Goal: Information Seeking & Learning: Learn about a topic

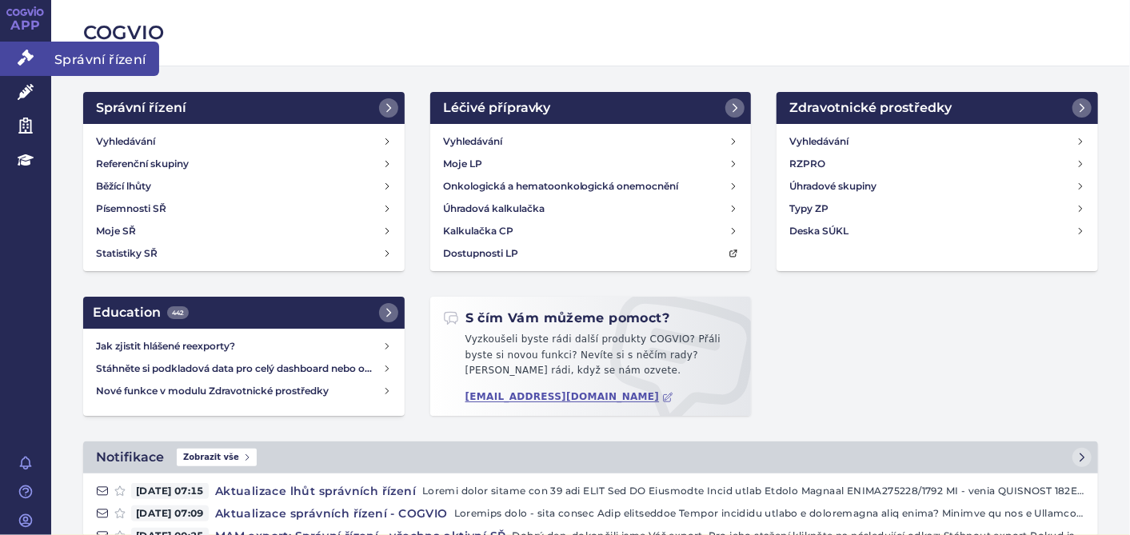
click at [30, 70] on link "Správní řízení" at bounding box center [25, 59] width 51 height 34
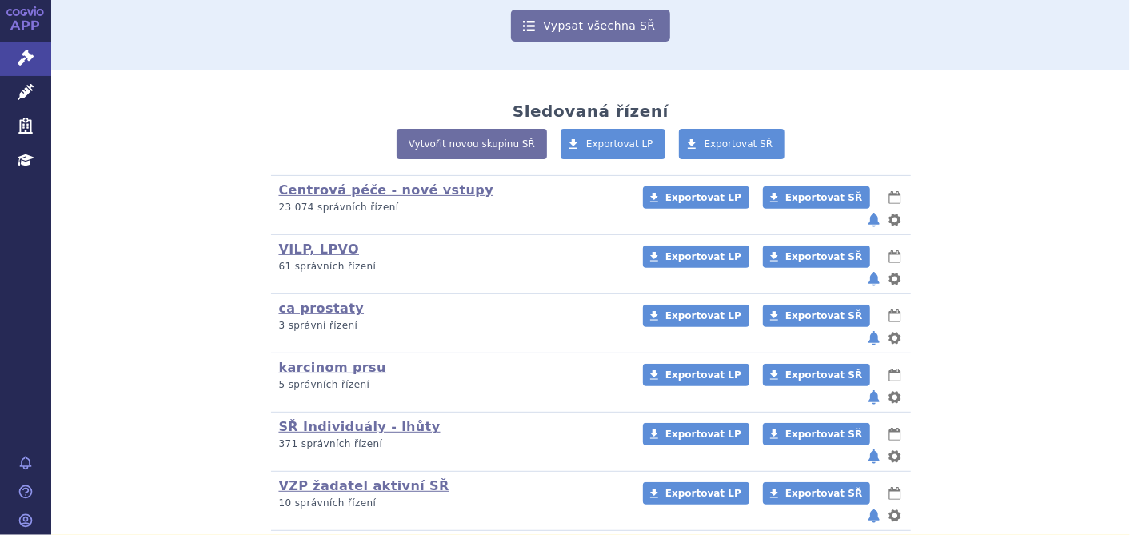
scroll to position [249, 0]
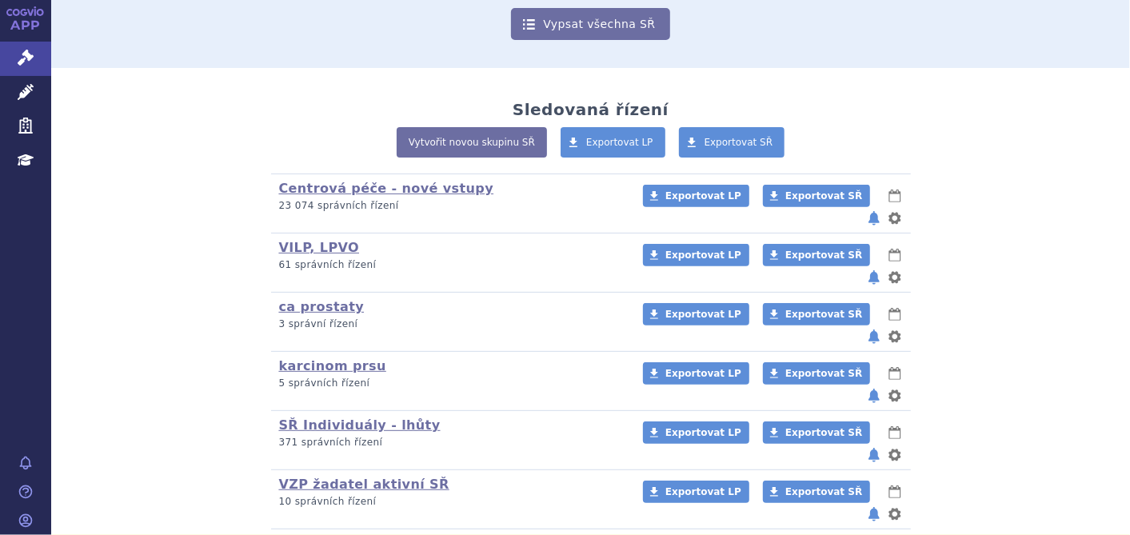
click at [375, 534] on link "všechna aktivní SŘ" at bounding box center [350, 543] width 142 height 15
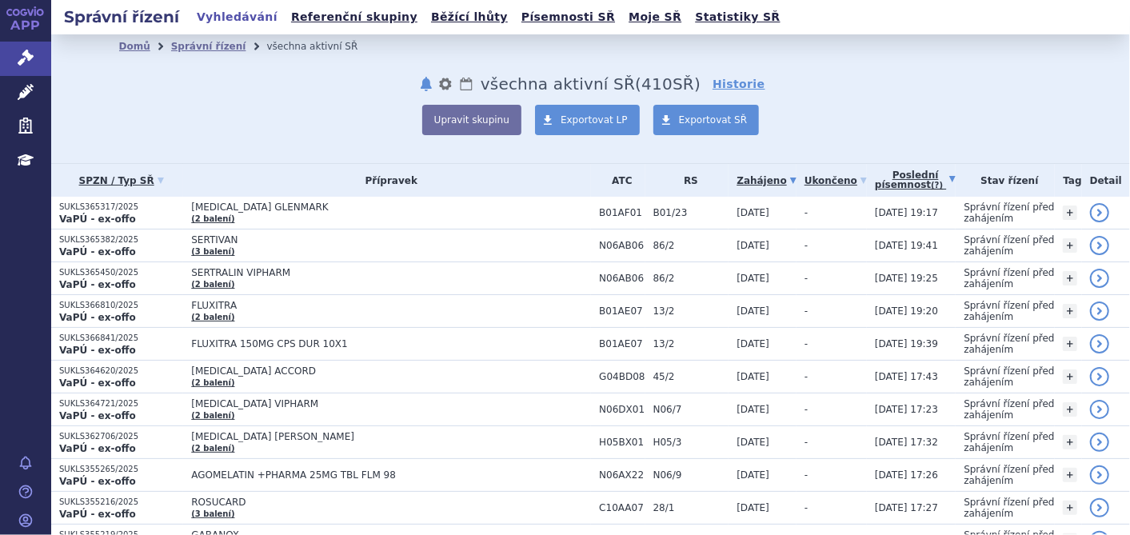
click at [894, 180] on link "Poslední písemnost (?)" at bounding box center [915, 180] width 81 height 33
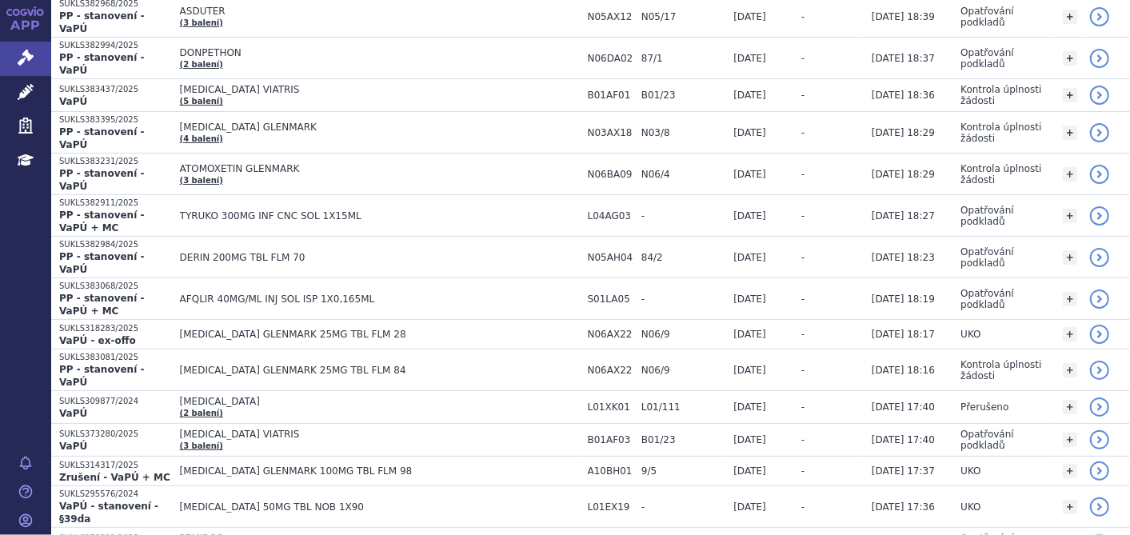
scroll to position [249, 0]
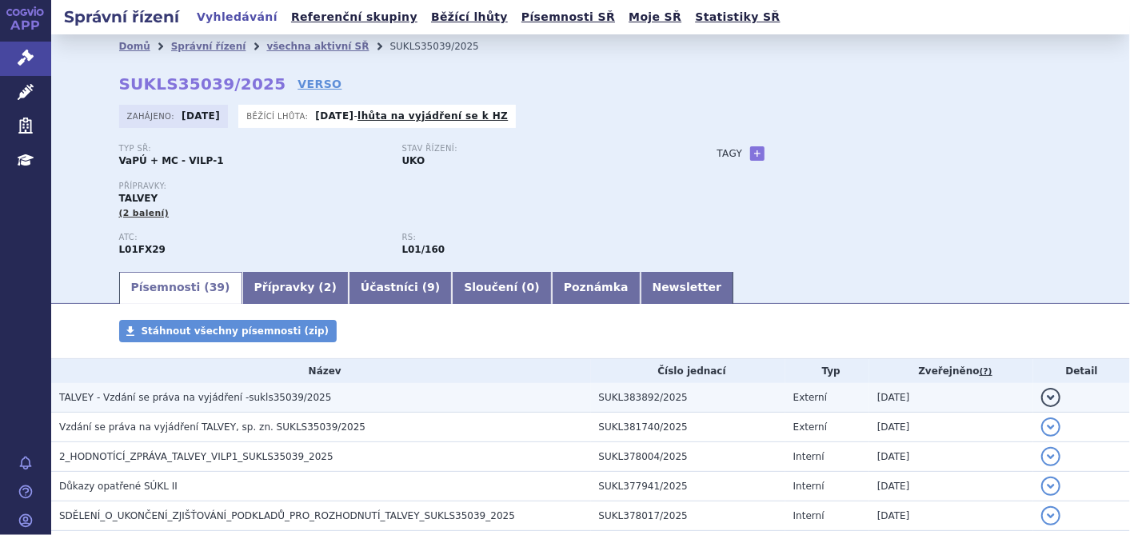
click at [155, 403] on span "TALVEY - Vzdání se práva na vyjádření -sukls35039/2025" at bounding box center [195, 397] width 272 height 11
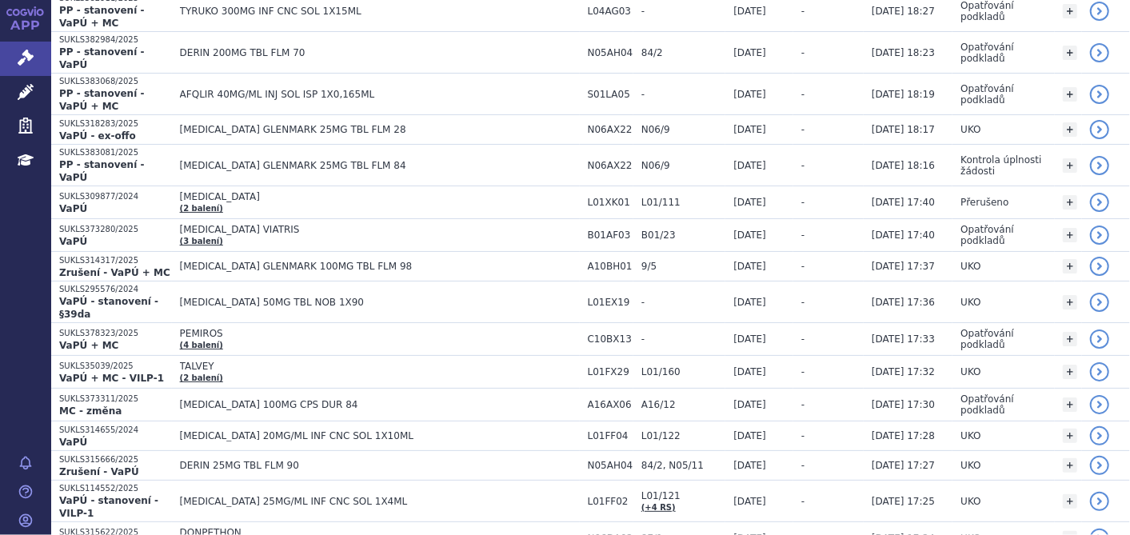
scroll to position [462, 0]
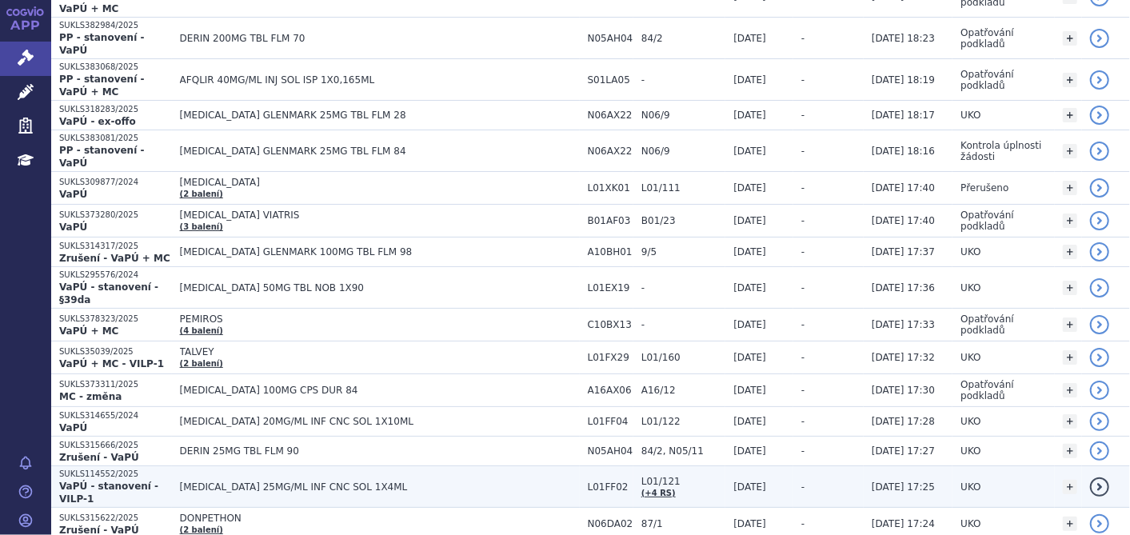
click at [361, 482] on span "[MEDICAL_DATA] 25MG/ML INF CNC SOL 1X4ML" at bounding box center [380, 487] width 400 height 11
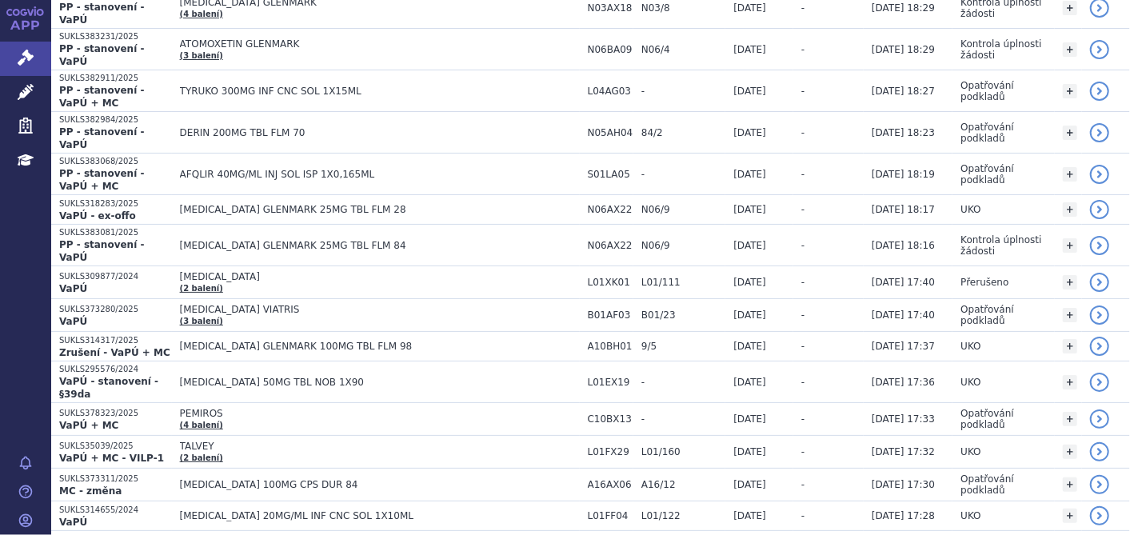
scroll to position [522, 0]
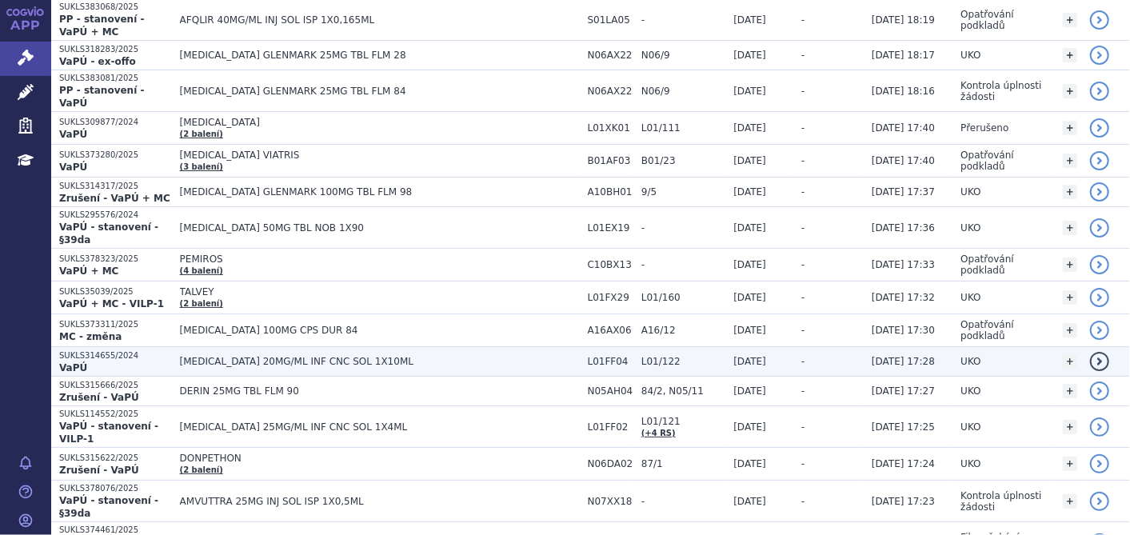
click at [392, 347] on td "[MEDICAL_DATA] 20MG/ML INF CNC SOL 1X10ML" at bounding box center [376, 362] width 408 height 30
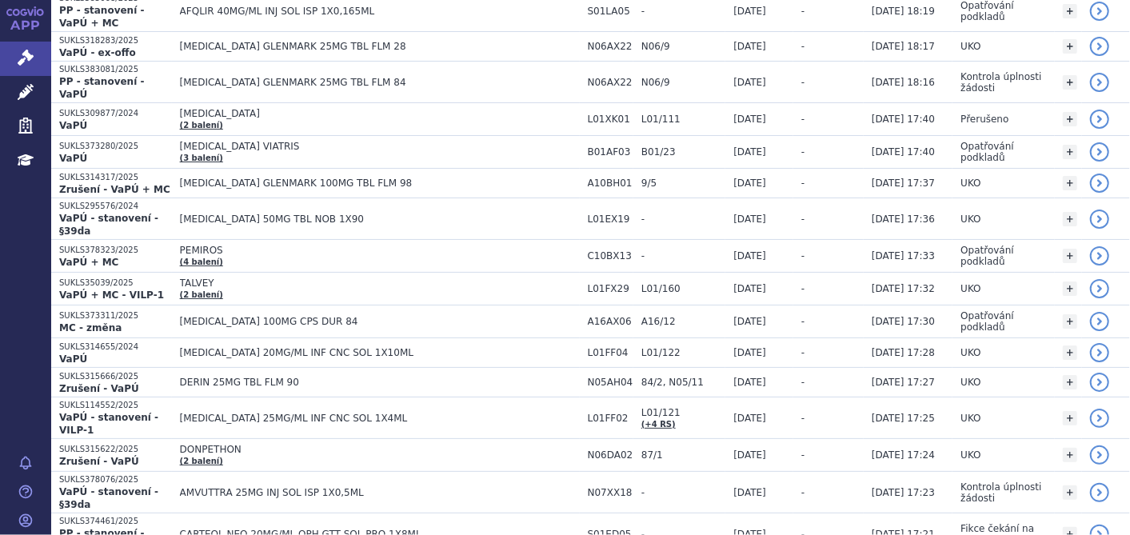
scroll to position [557, 0]
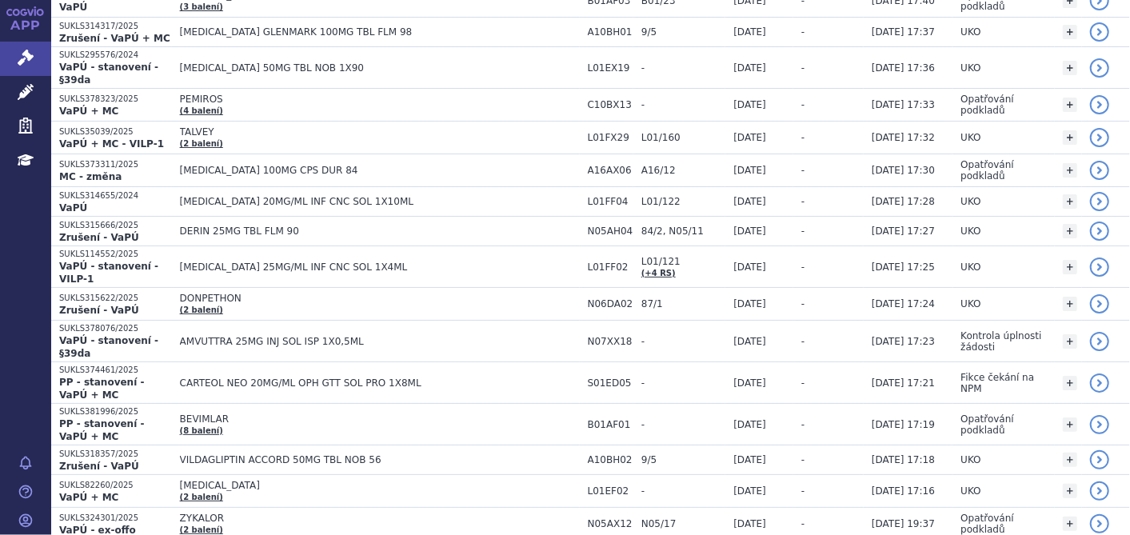
scroll to position [698, 0]
